Goal: Transaction & Acquisition: Purchase product/service

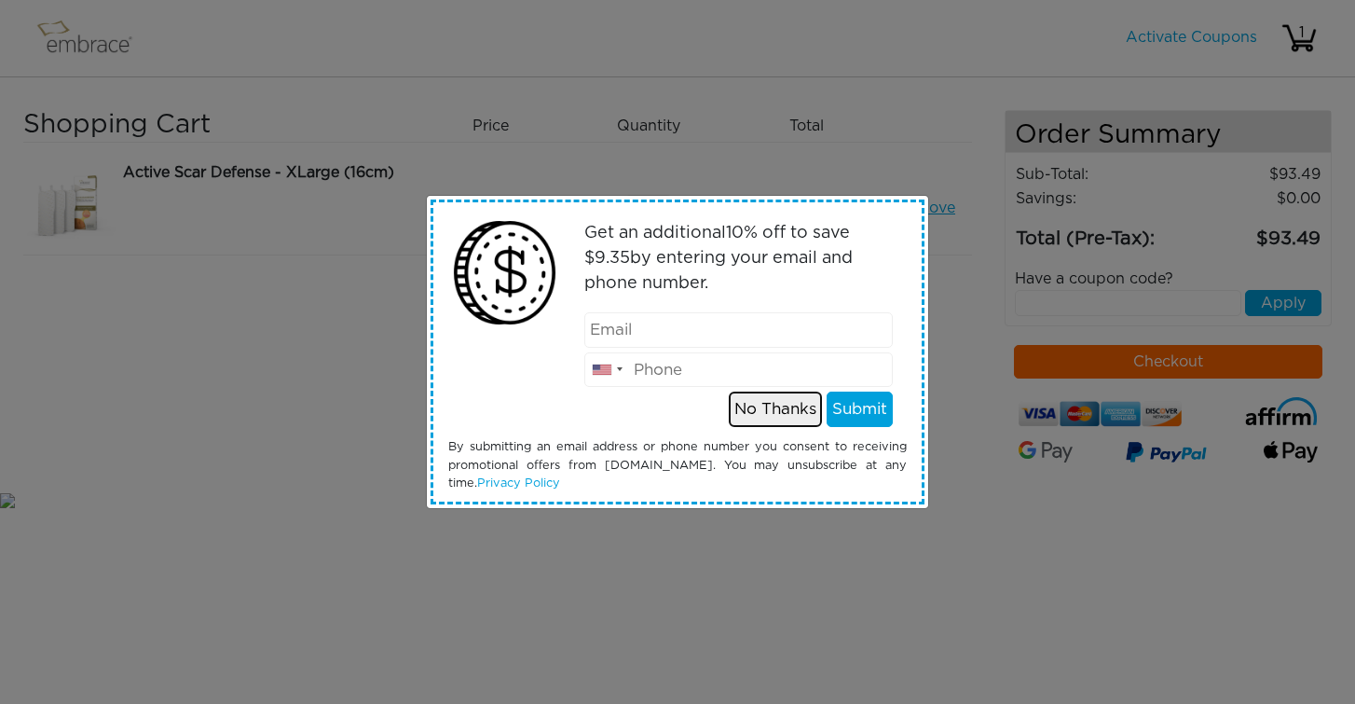
click at [782, 417] on button "No Thanks" at bounding box center [775, 408] width 93 height 35
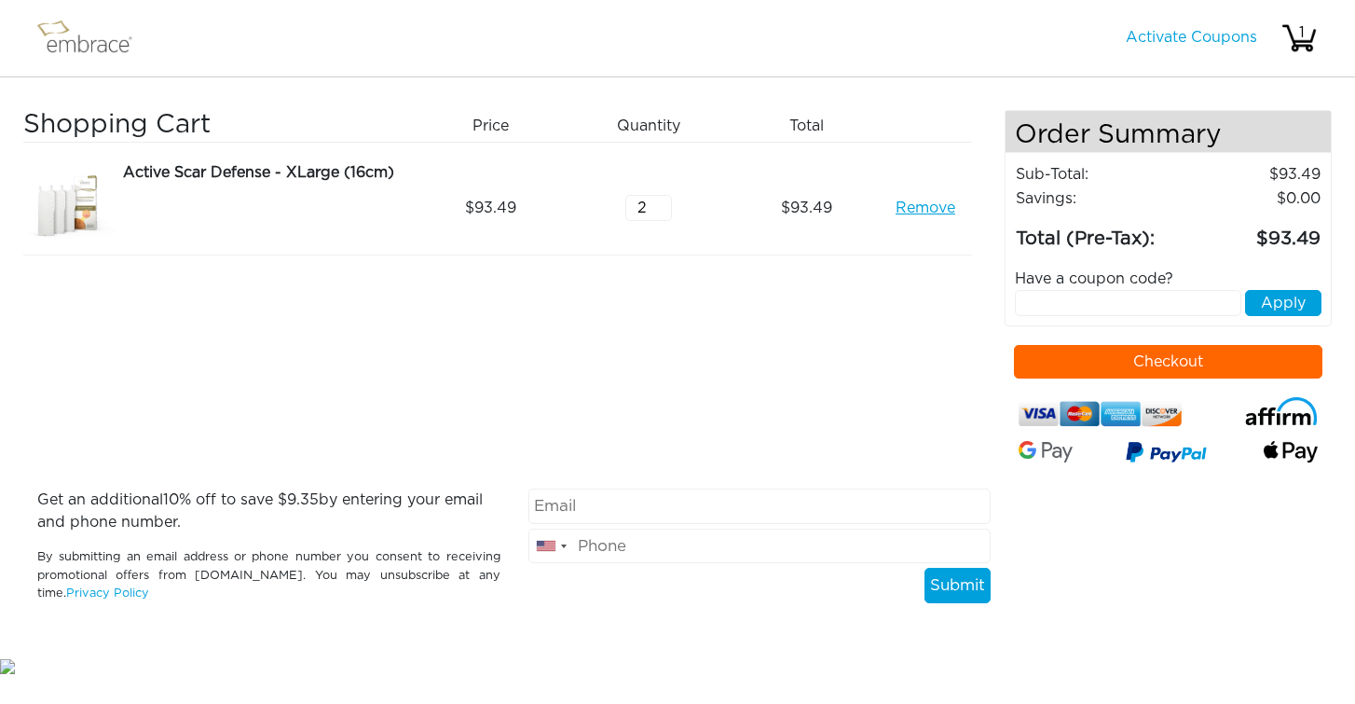
type input "2"
click at [661, 204] on input "2" at bounding box center [648, 208] width 47 height 26
click at [185, 174] on div "Active Scar Defense - XLarge (16cm)" at bounding box center [263, 172] width 281 height 22
click at [92, 50] on img at bounding box center [93, 38] width 121 height 47
click at [216, 284] on div "Shopping Cart Price Quantity Qty Total Active Scar Defense - XLarge (16cm) Remo…" at bounding box center [513, 299] width 981 height 378
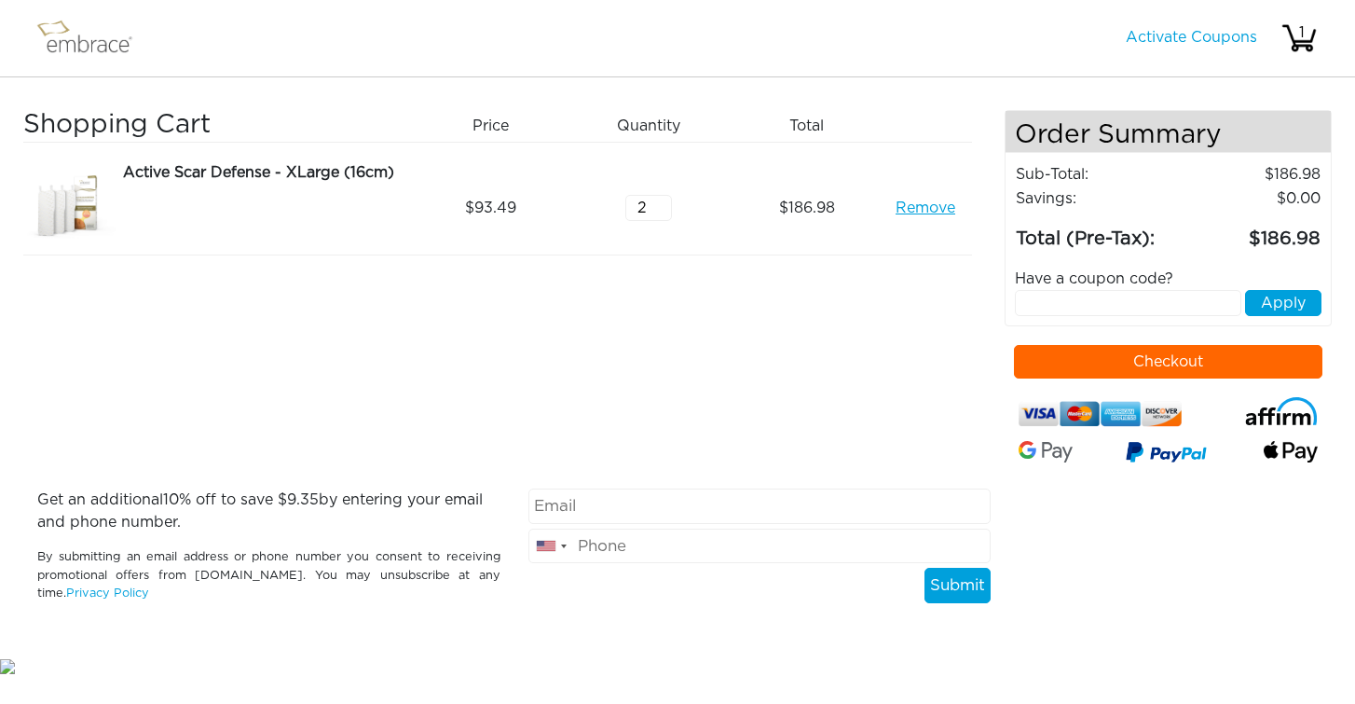
click at [52, 192] on img at bounding box center [69, 207] width 93 height 93
click at [144, 170] on div "Active Scar Defense - XLarge (16cm)" at bounding box center [263, 172] width 281 height 22
click at [11, 28] on nav "Activate Coupons Hello, 1" at bounding box center [677, 38] width 1355 height 77
click at [88, 34] on img at bounding box center [93, 38] width 121 height 47
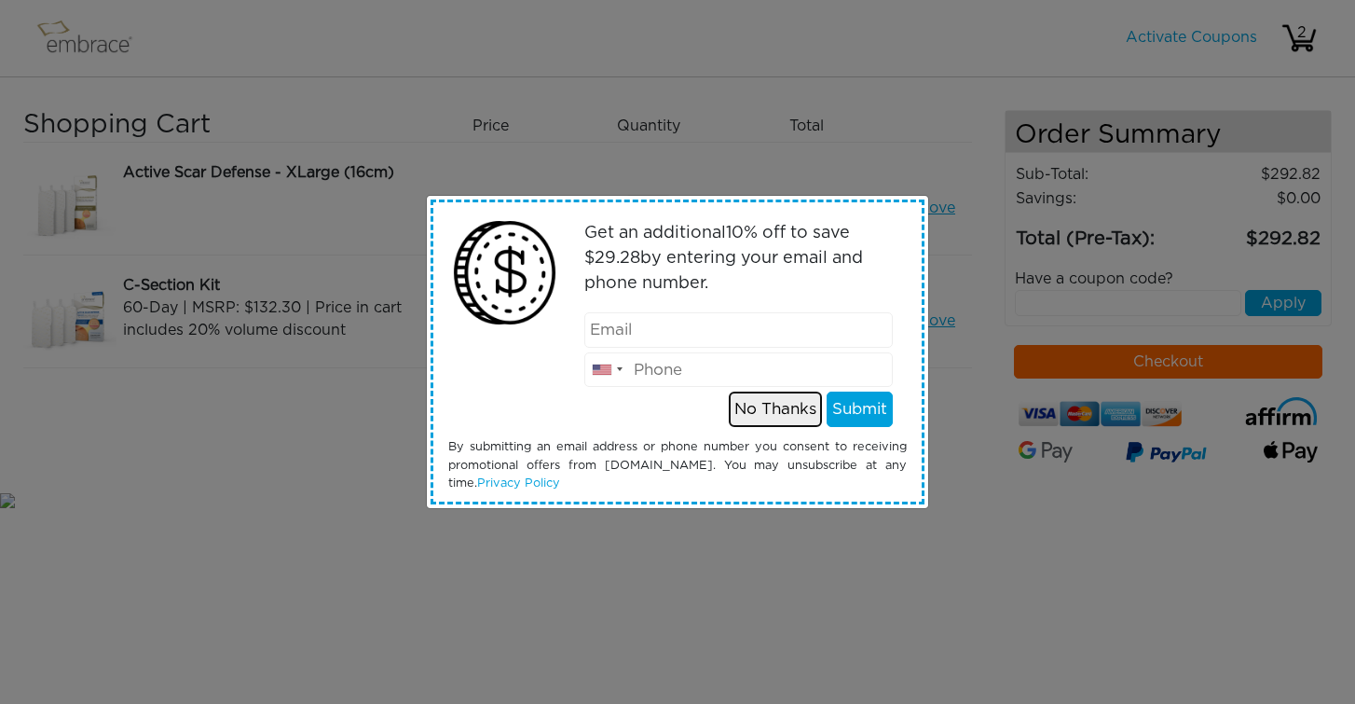
click at [748, 417] on button "No Thanks" at bounding box center [775, 408] width 93 height 35
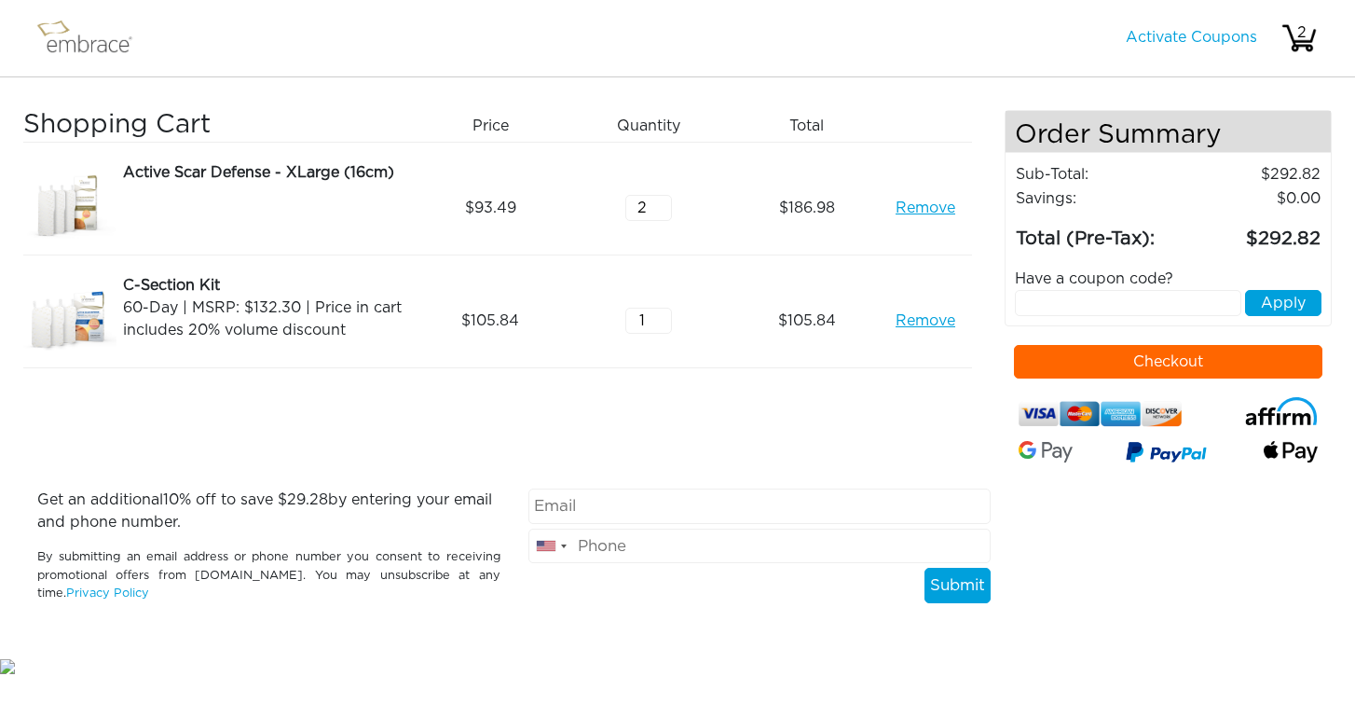
click at [940, 202] on link "Remove" at bounding box center [926, 208] width 60 height 22
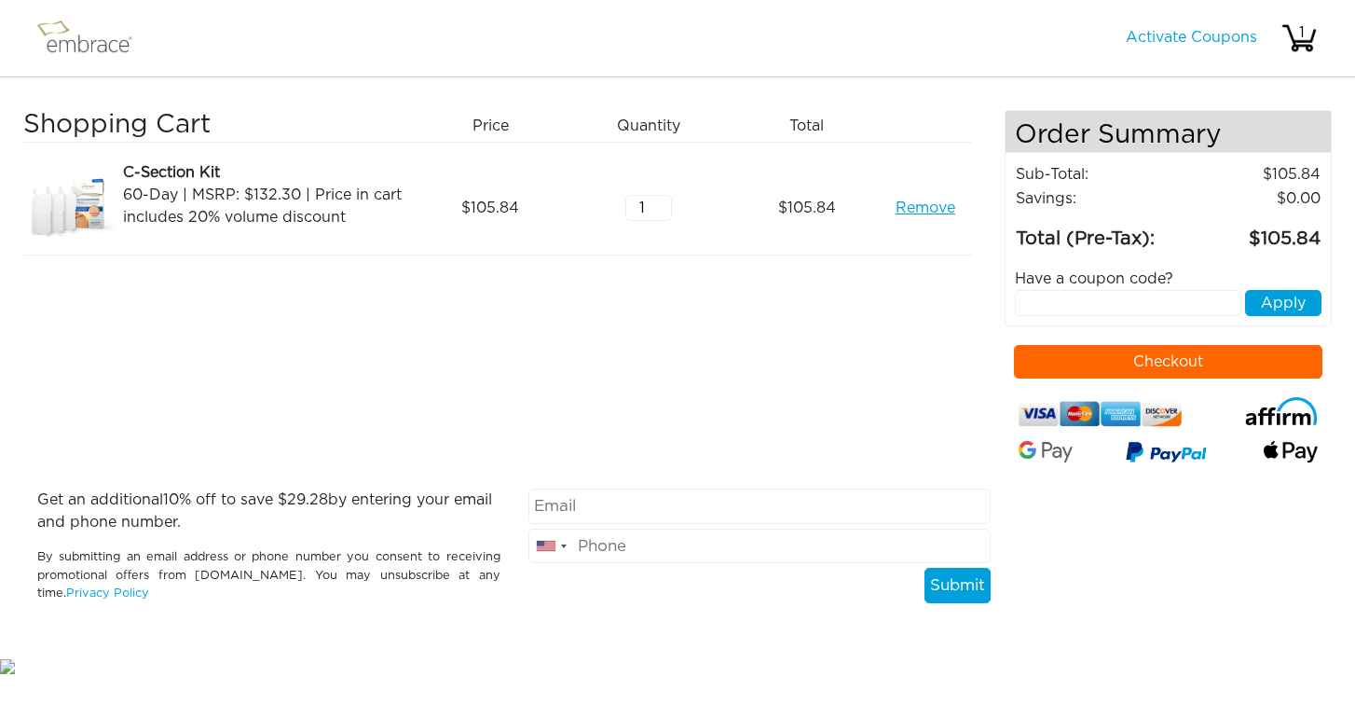
click at [90, 45] on img at bounding box center [93, 38] width 121 height 47
click at [65, 34] on img at bounding box center [93, 38] width 121 height 47
click at [82, 47] on img at bounding box center [93, 38] width 121 height 47
click at [1206, 34] on link "Activate Coupons" at bounding box center [1191, 37] width 131 height 15
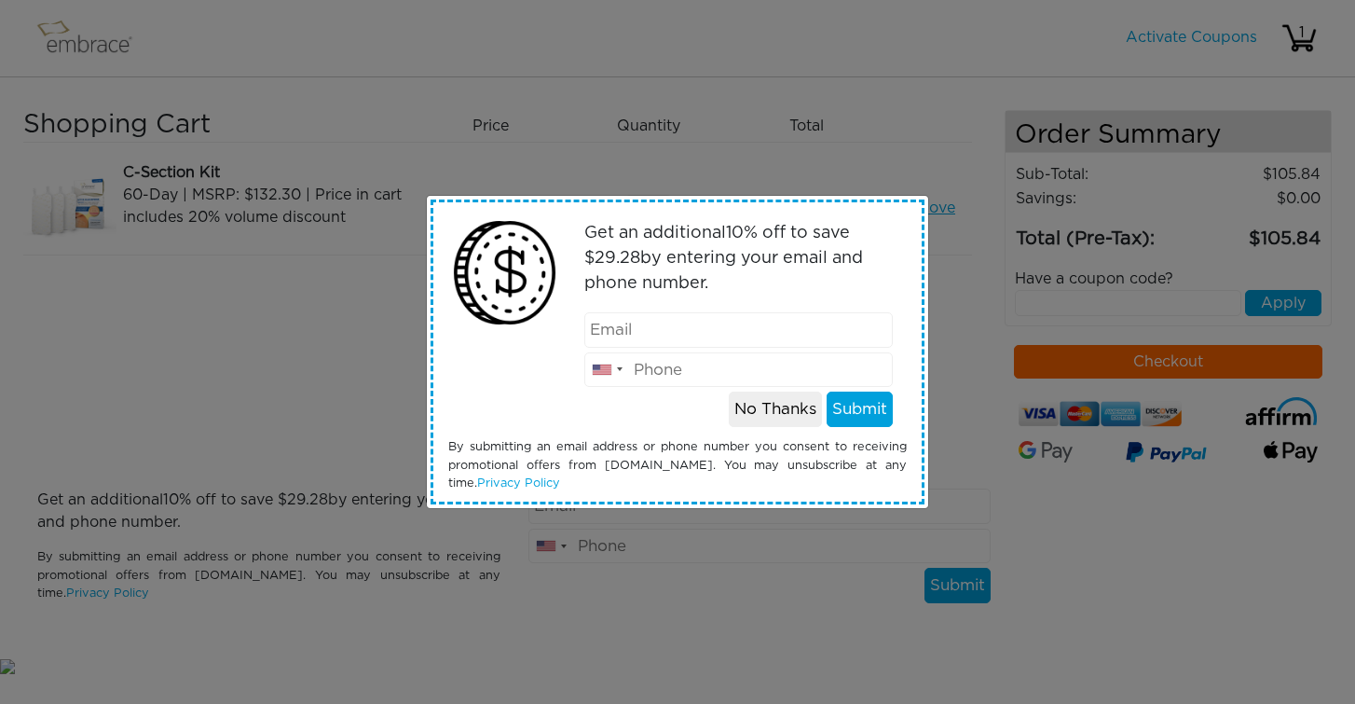
click at [704, 333] on input "email" at bounding box center [738, 329] width 309 height 35
type input "jacquelineyeokh@gmail.com"
type input "4157358381"
click at [844, 402] on button "Submit" at bounding box center [860, 408] width 66 height 35
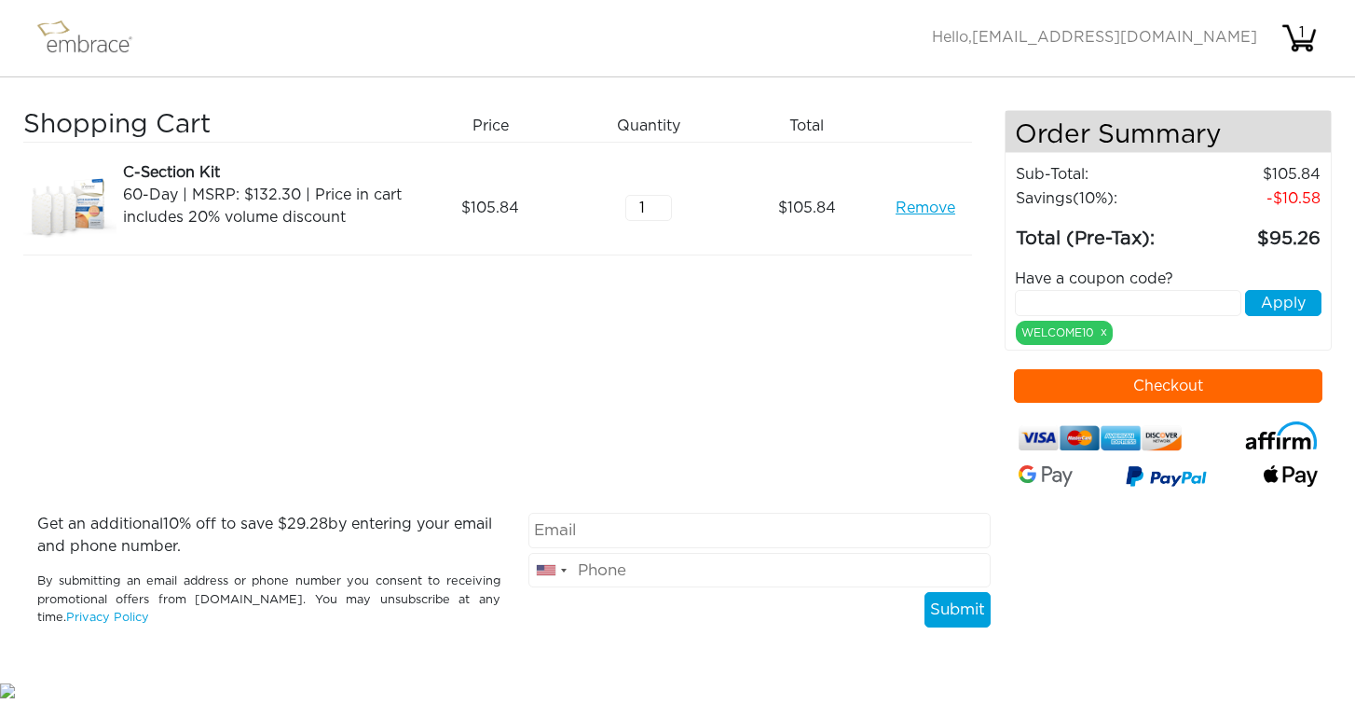
click at [98, 47] on img at bounding box center [93, 38] width 121 height 47
click at [71, 37] on img at bounding box center [93, 38] width 121 height 47
click at [1206, 33] on span "jacquelineyeokh@gmail.com" at bounding box center [1114, 37] width 285 height 15
click at [1026, 34] on span "Hello, jacquelineyeokh@gmail.com" at bounding box center [1094, 37] width 325 height 15
